Goal: Find specific page/section: Find specific page/section

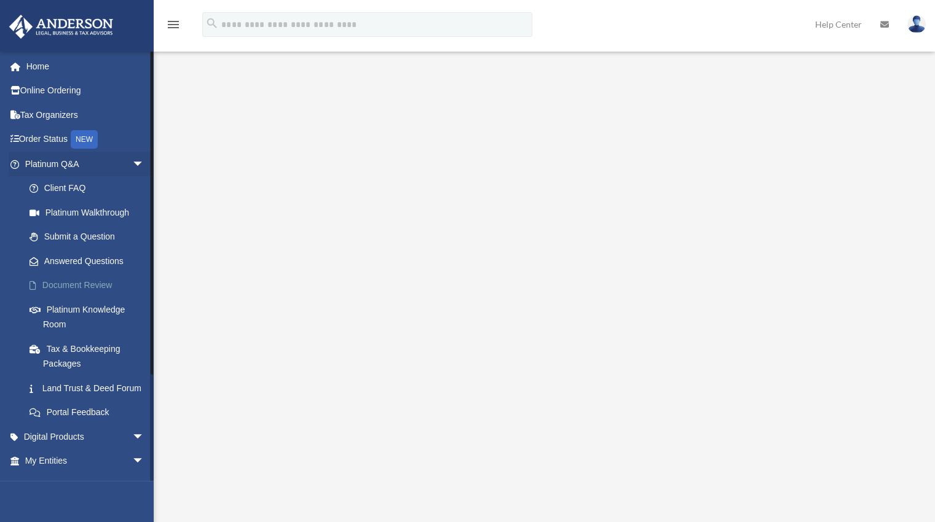
click at [112, 281] on link "Document Review" at bounding box center [90, 285] width 146 height 25
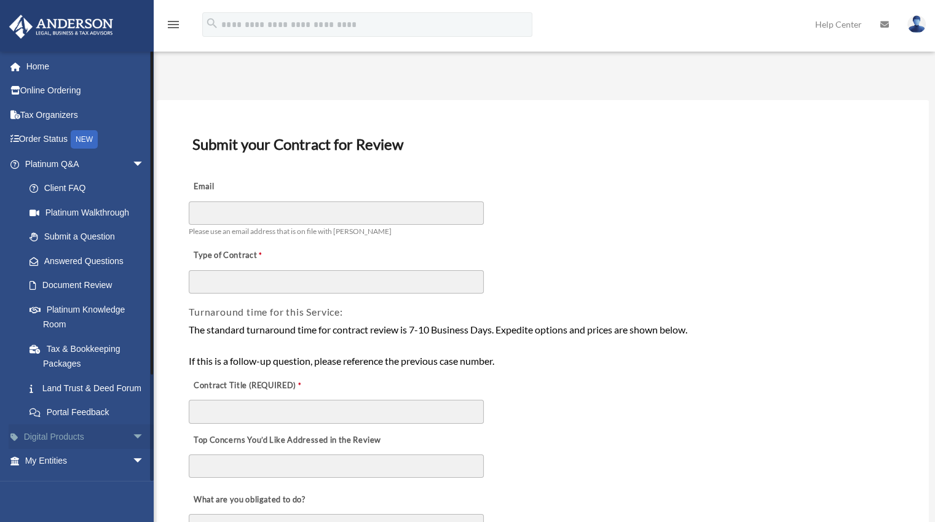
click at [132, 446] on span "arrow_drop_down" at bounding box center [144, 437] width 25 height 25
click at [132, 446] on span "arrow_drop_up" at bounding box center [144, 437] width 25 height 25
click at [61, 474] on link "My Entities arrow_drop_down" at bounding box center [86, 461] width 154 height 25
click at [132, 474] on span "arrow_drop_down" at bounding box center [144, 461] width 25 height 25
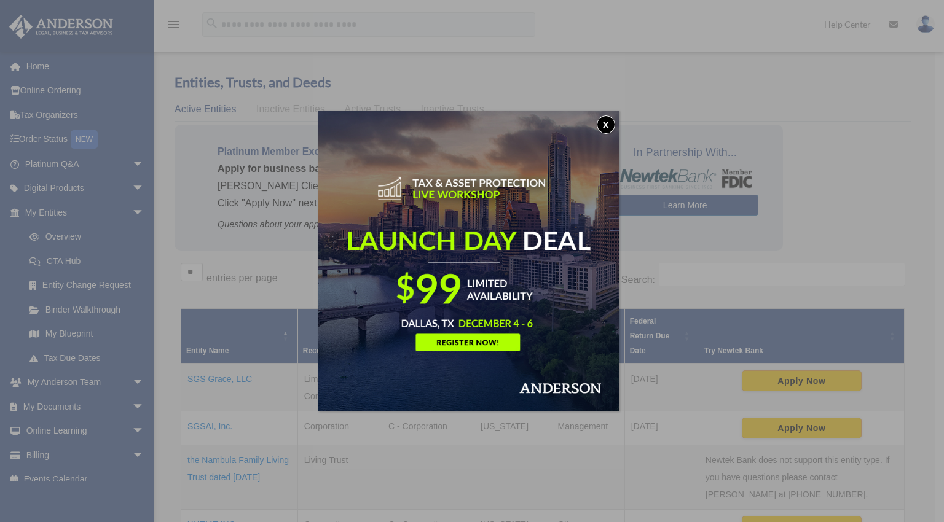
click at [607, 119] on button "x" at bounding box center [606, 125] width 18 height 18
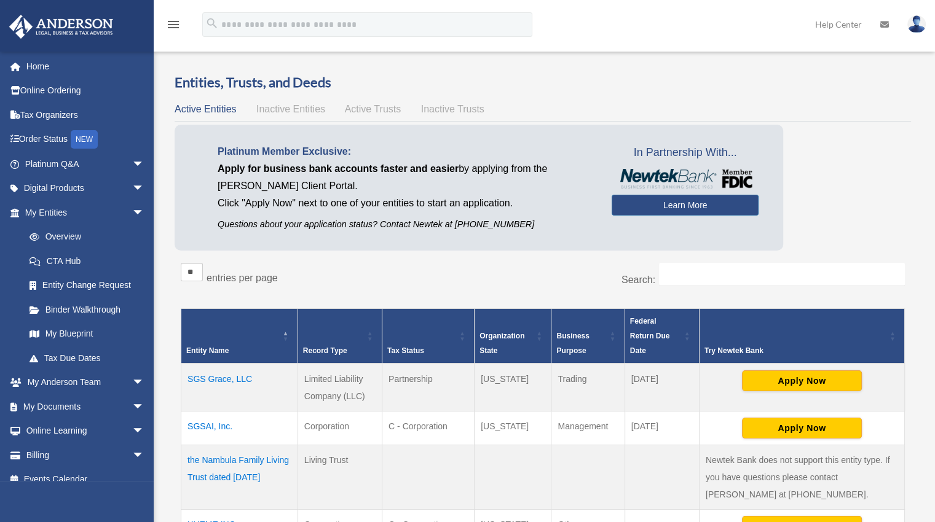
click at [216, 380] on td "SGS Grace, LLC" at bounding box center [239, 388] width 117 height 48
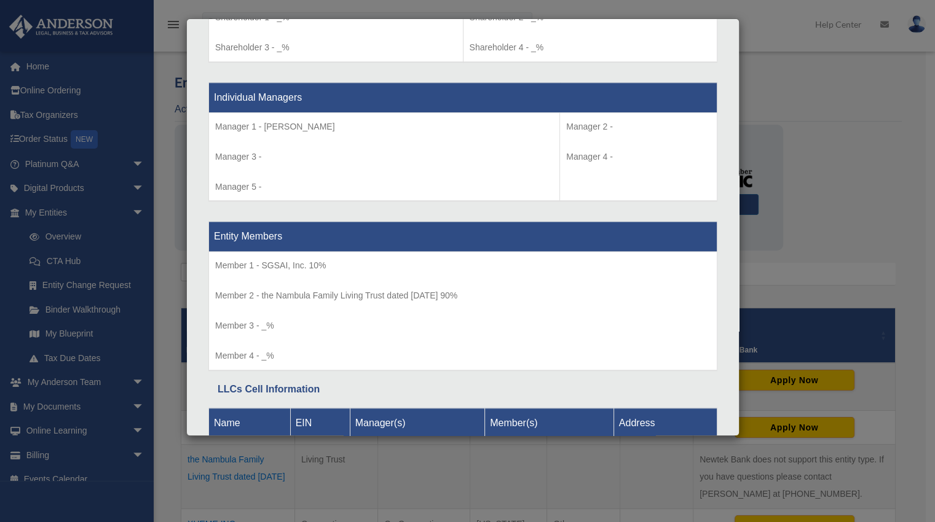
scroll to position [1168, 0]
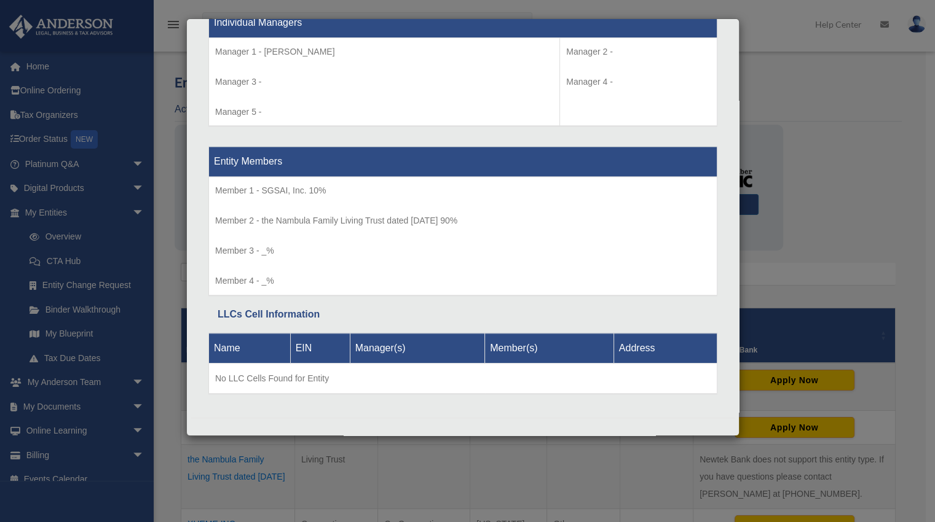
click at [774, 77] on div "Details × Articles Sent Organizational Date" at bounding box center [467, 261] width 935 height 522
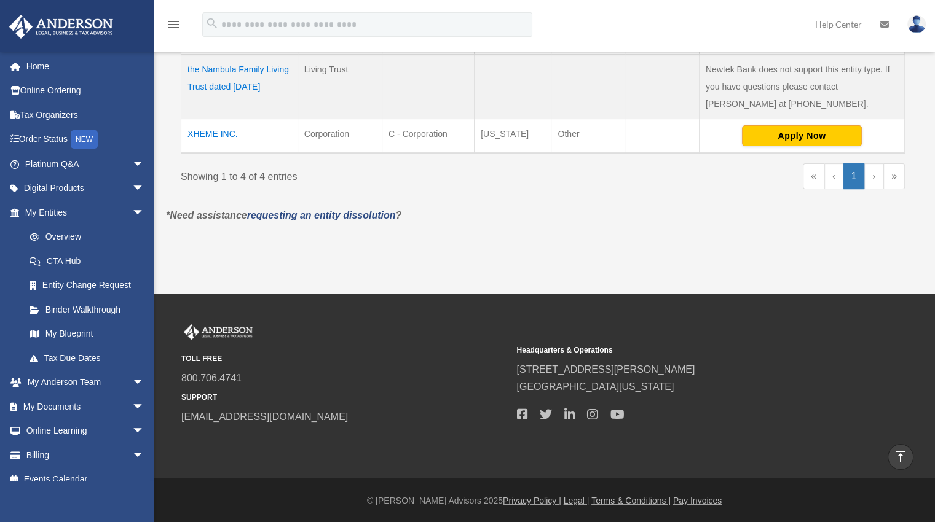
scroll to position [0, 0]
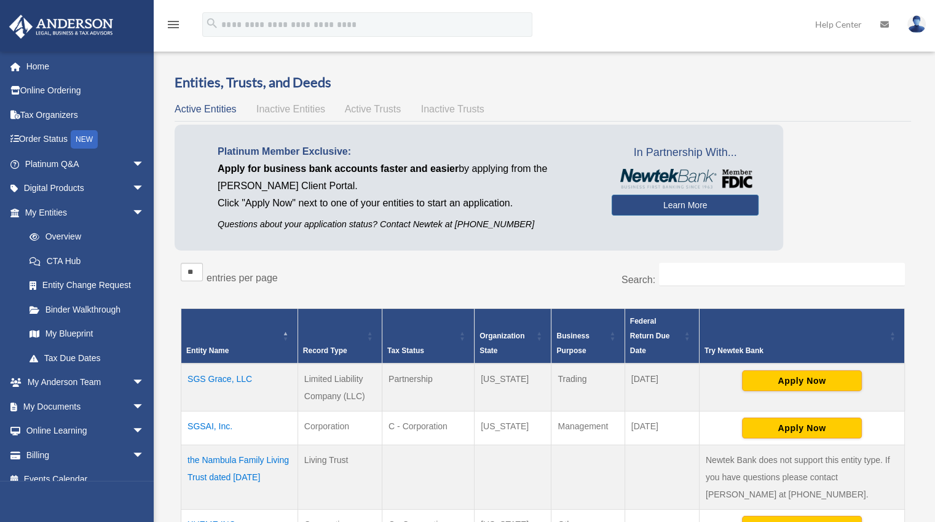
click at [219, 377] on td "SGS Grace, LLC" at bounding box center [239, 388] width 117 height 48
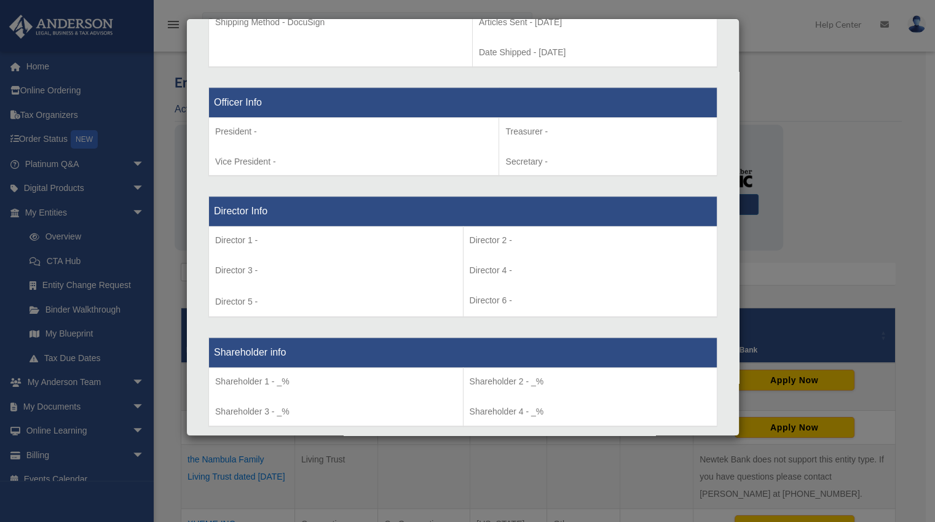
scroll to position [1093, 0]
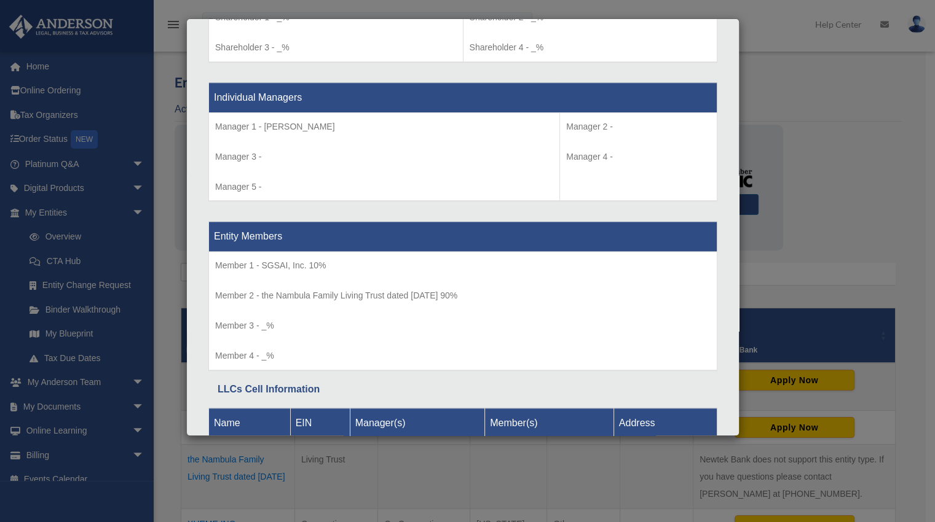
click at [784, 94] on div "Details × Articles Sent Organizational Date" at bounding box center [467, 261] width 935 height 522
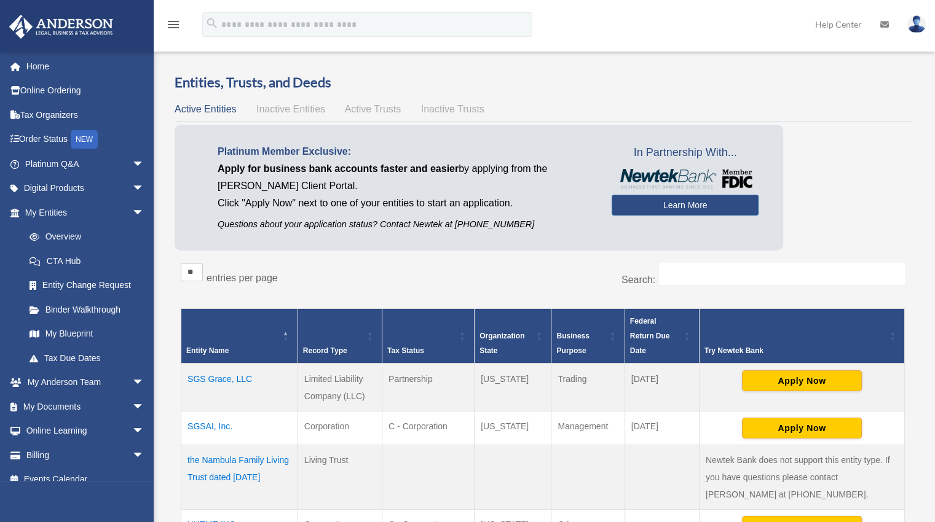
scroll to position [391, 0]
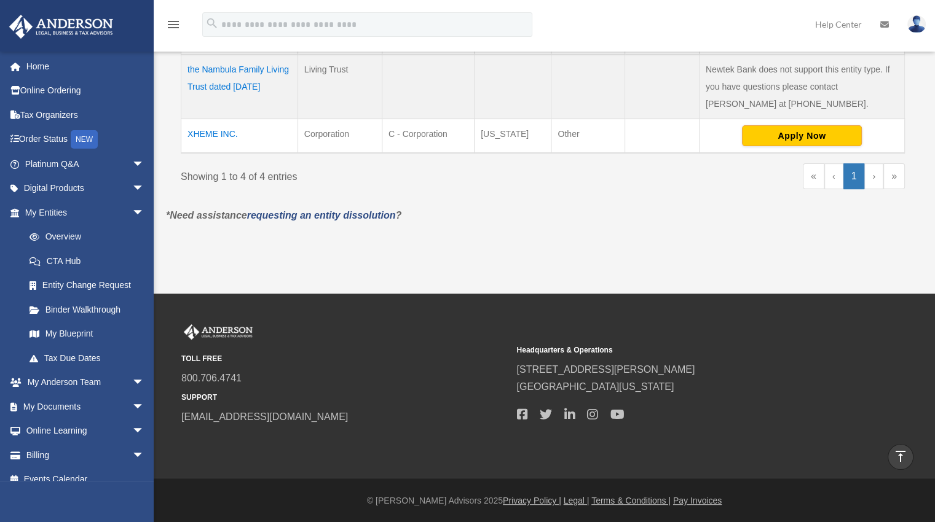
click at [211, 128] on td "XHEME INC." at bounding box center [239, 136] width 117 height 34
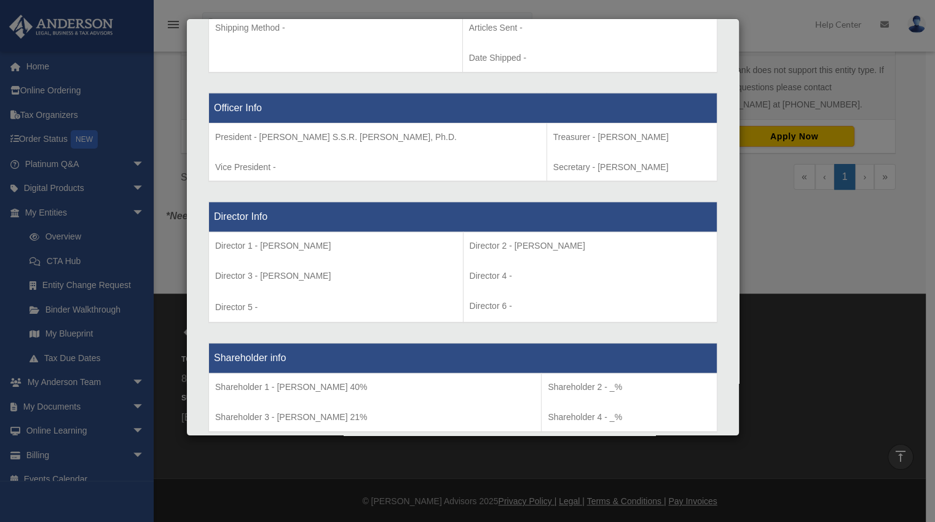
scroll to position [865, 0]
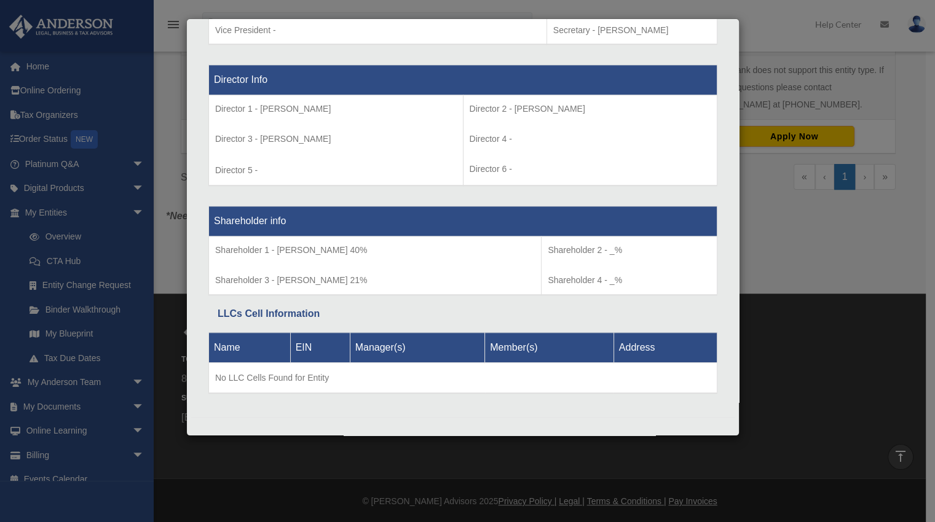
click at [771, 36] on div "Details × Articles Sent Organizational Date" at bounding box center [467, 261] width 935 height 522
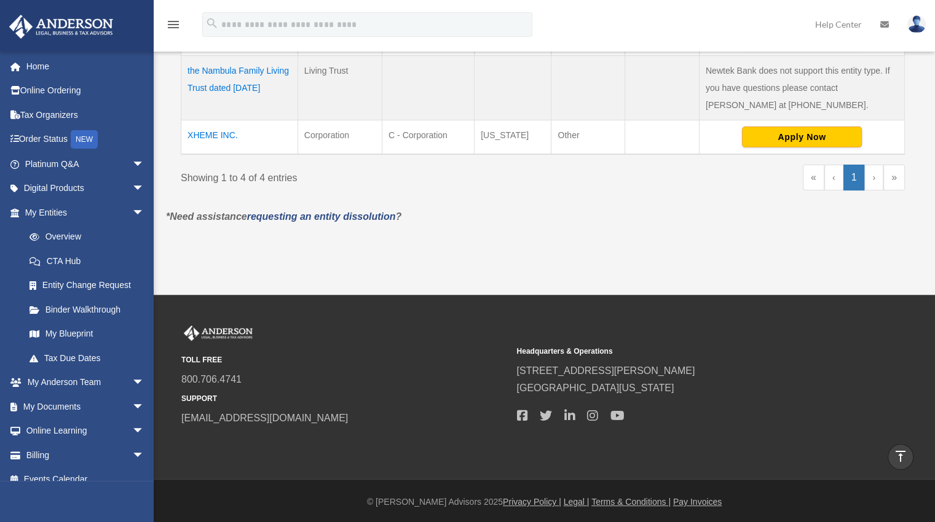
scroll to position [0, 0]
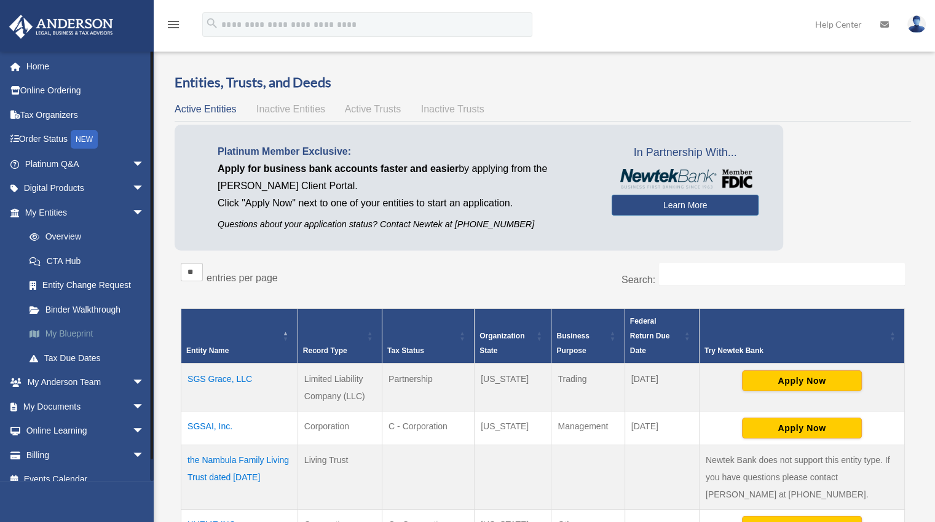
click at [63, 335] on link "My Blueprint" at bounding box center [90, 334] width 146 height 25
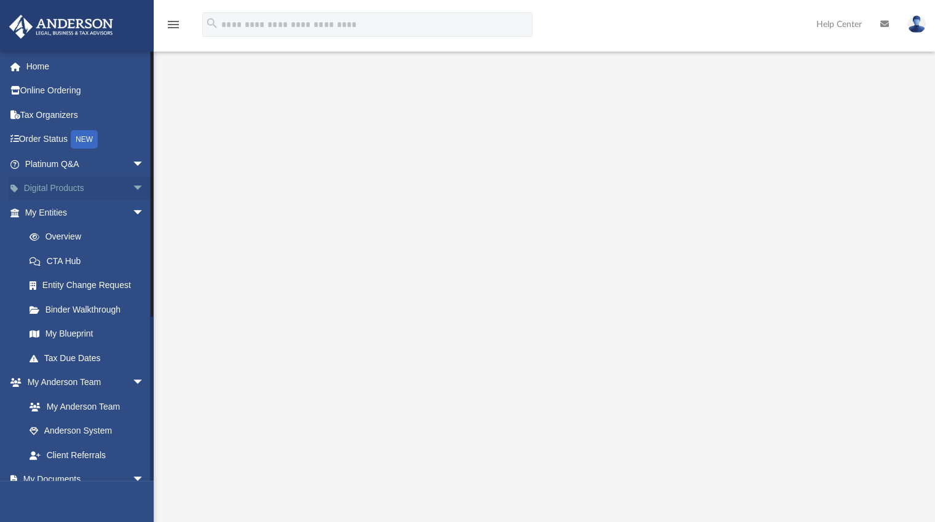
click at [67, 191] on link "Digital Products arrow_drop_down" at bounding box center [86, 188] width 154 height 25
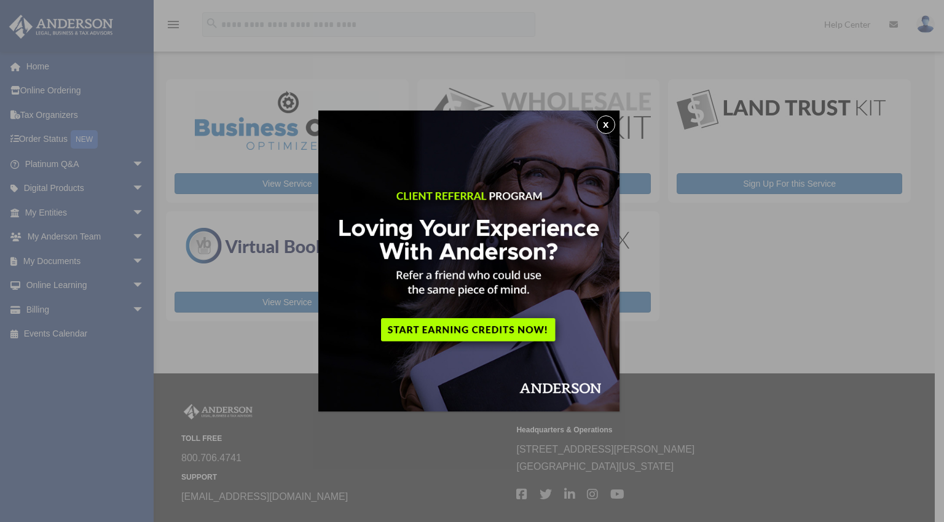
click at [613, 123] on button "x" at bounding box center [606, 125] width 18 height 18
